Goal: Find specific page/section: Find specific page/section

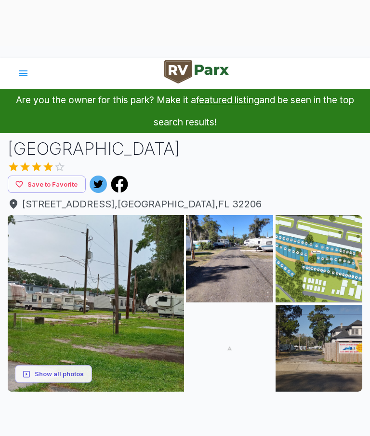
click at [318, 277] on img at bounding box center [319, 258] width 87 height 87
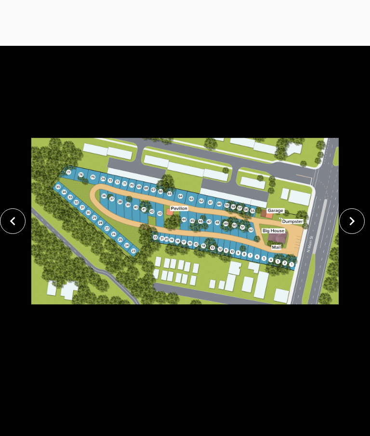
click at [6, 226] on icon "close" at bounding box center [12, 221] width 17 height 17
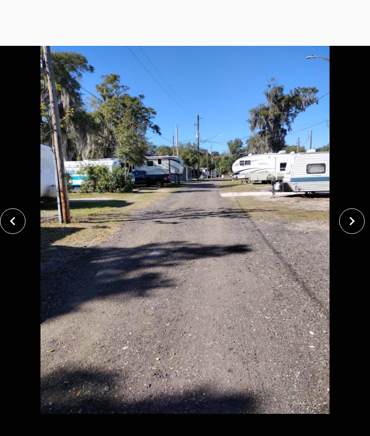
click at [23, 222] on button "close" at bounding box center [13, 221] width 26 height 26
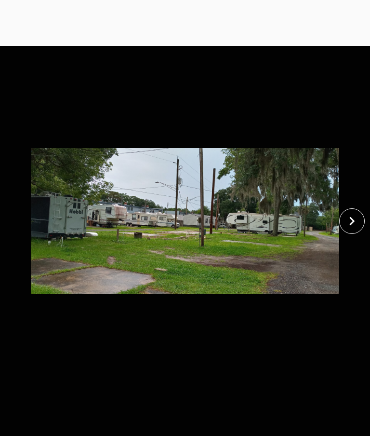
click at [354, 227] on icon "close" at bounding box center [352, 221] width 17 height 17
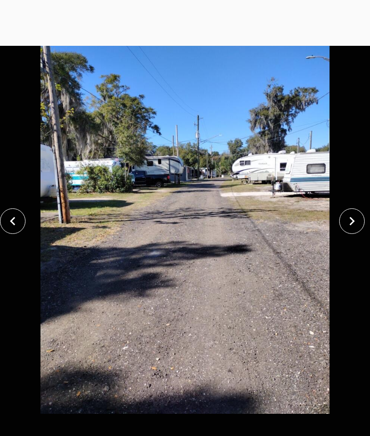
click at [346, 222] on icon "close" at bounding box center [352, 221] width 17 height 17
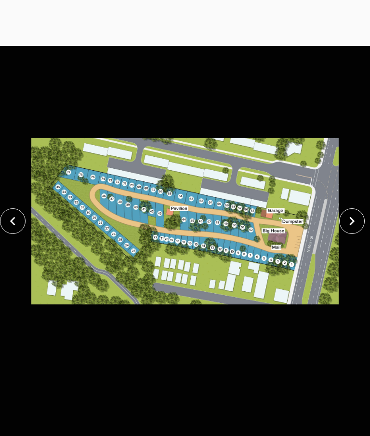
click at [348, 226] on icon "close" at bounding box center [352, 221] width 17 height 17
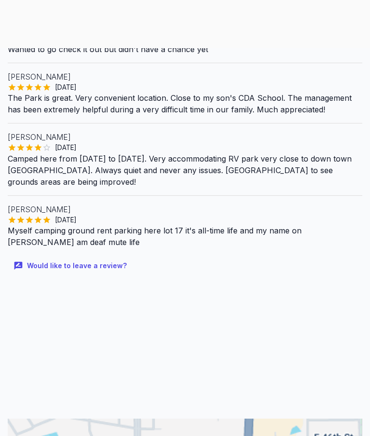
scroll to position [602, 0]
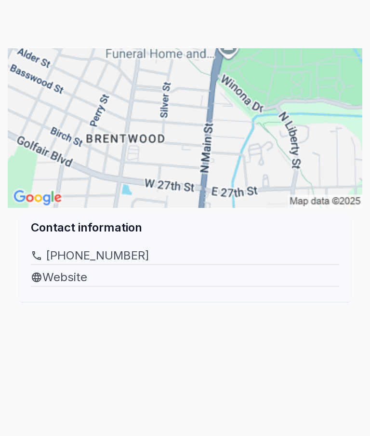
scroll to position [1128, 0]
click at [63, 269] on link "Website" at bounding box center [185, 277] width 309 height 17
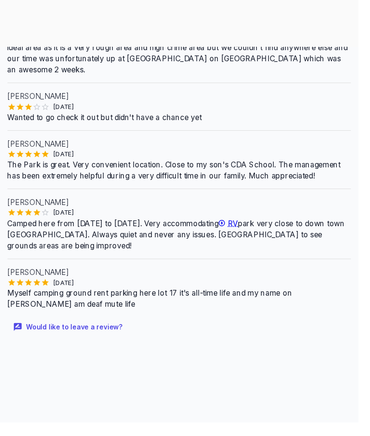
scroll to position [490, 0]
